Goal: Task Accomplishment & Management: Manage account settings

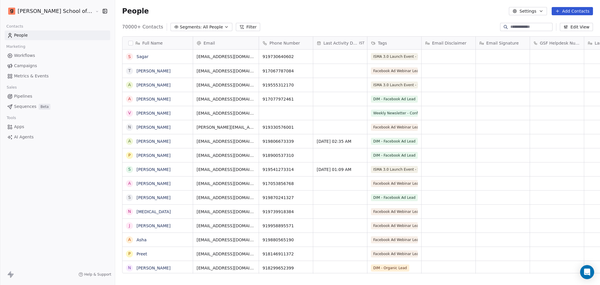
scroll to position [245, 502]
click at [36, 62] on link "Campaigns" at bounding box center [58, 66] width 106 height 10
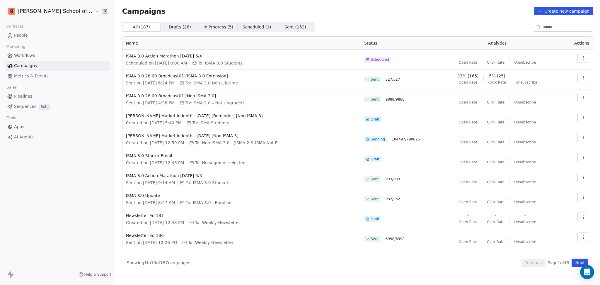
click at [585, 137] on icon "button" at bounding box center [583, 137] width 5 height 5
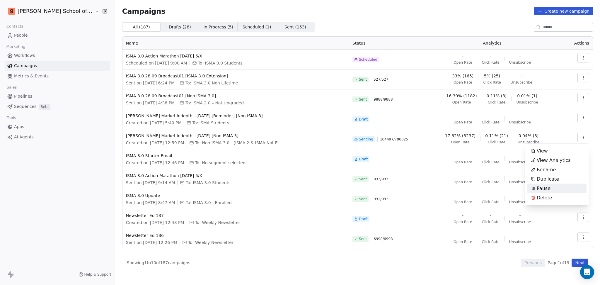
click at [543, 187] on span "Pause" at bounding box center [544, 188] width 14 height 7
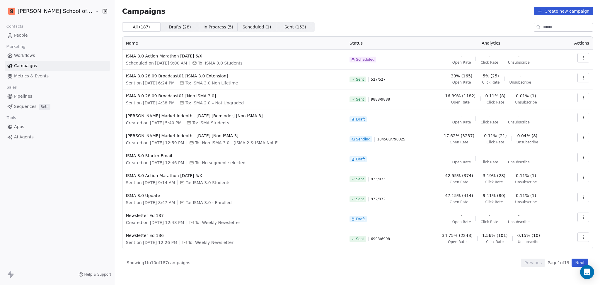
click at [581, 139] on icon "button" at bounding box center [583, 137] width 5 height 5
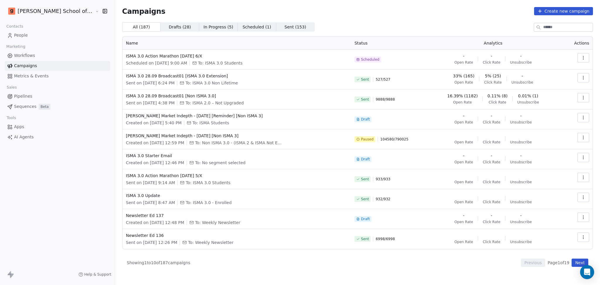
click at [588, 138] on button "button" at bounding box center [584, 137] width 12 height 9
click at [555, 175] on div "Resume" at bounding box center [544, 178] width 32 height 9
